Goal: Task Accomplishment & Management: Manage account settings

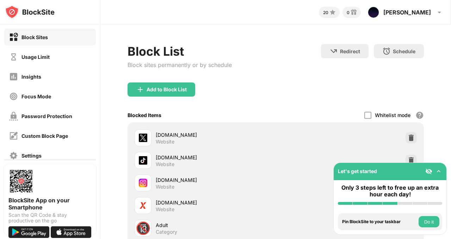
scroll to position [71, 0]
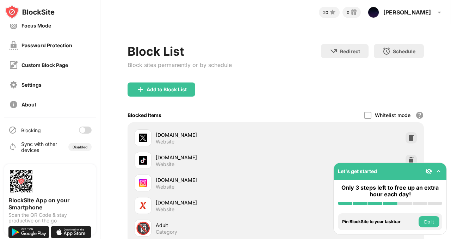
click at [82, 128] on div at bounding box center [85, 130] width 13 height 7
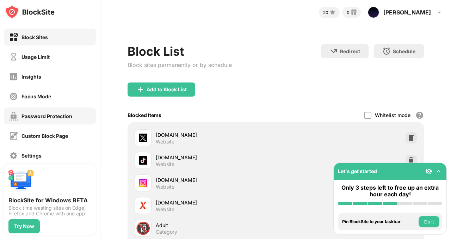
scroll to position [71, 0]
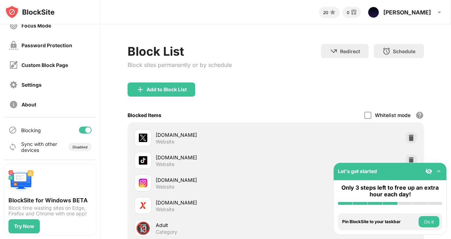
click at [85, 131] on div at bounding box center [88, 130] width 6 height 6
click at [80, 128] on div at bounding box center [85, 130] width 13 height 7
